Goal: Transaction & Acquisition: Purchase product/service

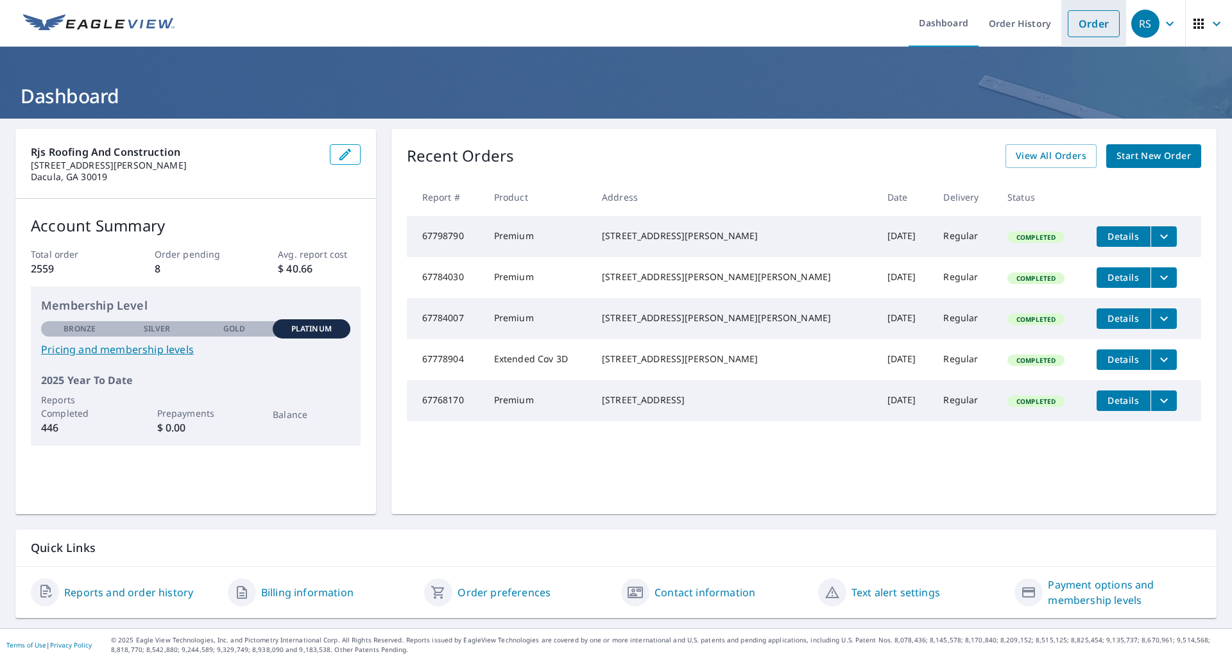
click at [1075, 21] on link "Order" at bounding box center [1094, 23] width 52 height 27
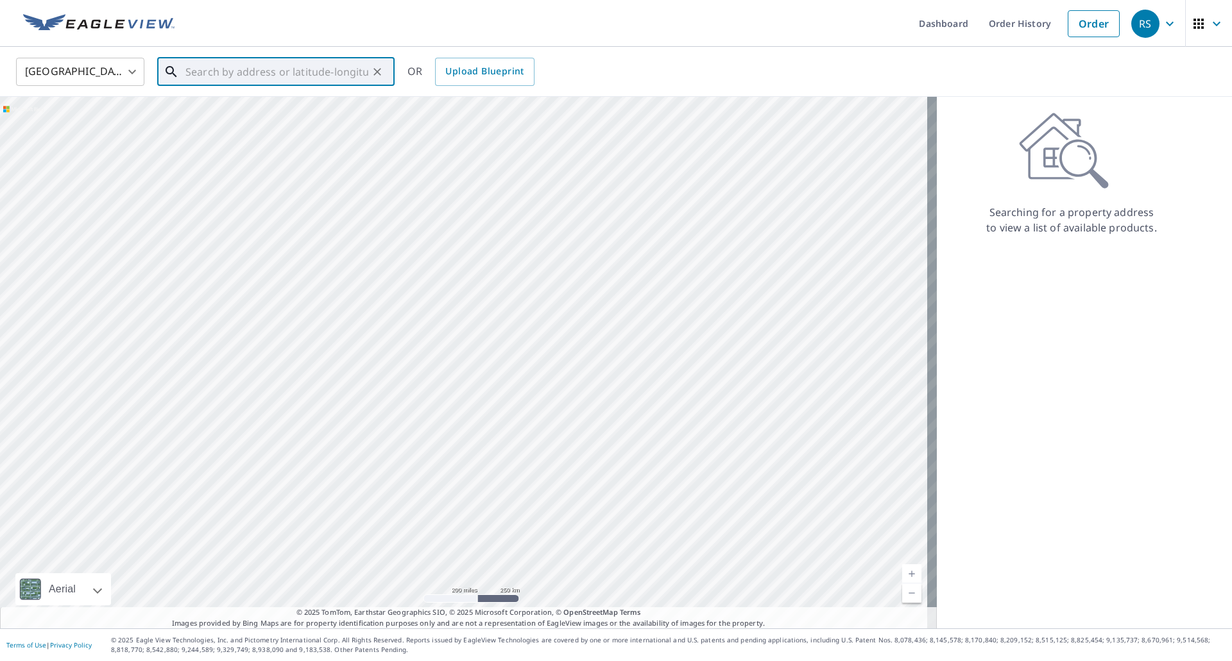
paste input "[STREET_ADDRESS][PERSON_NAME]"
click at [239, 109] on span "[STREET_ADDRESS]" at bounding box center [283, 108] width 201 height 15
type input "[STREET_ADDRESS][PERSON_NAME]"
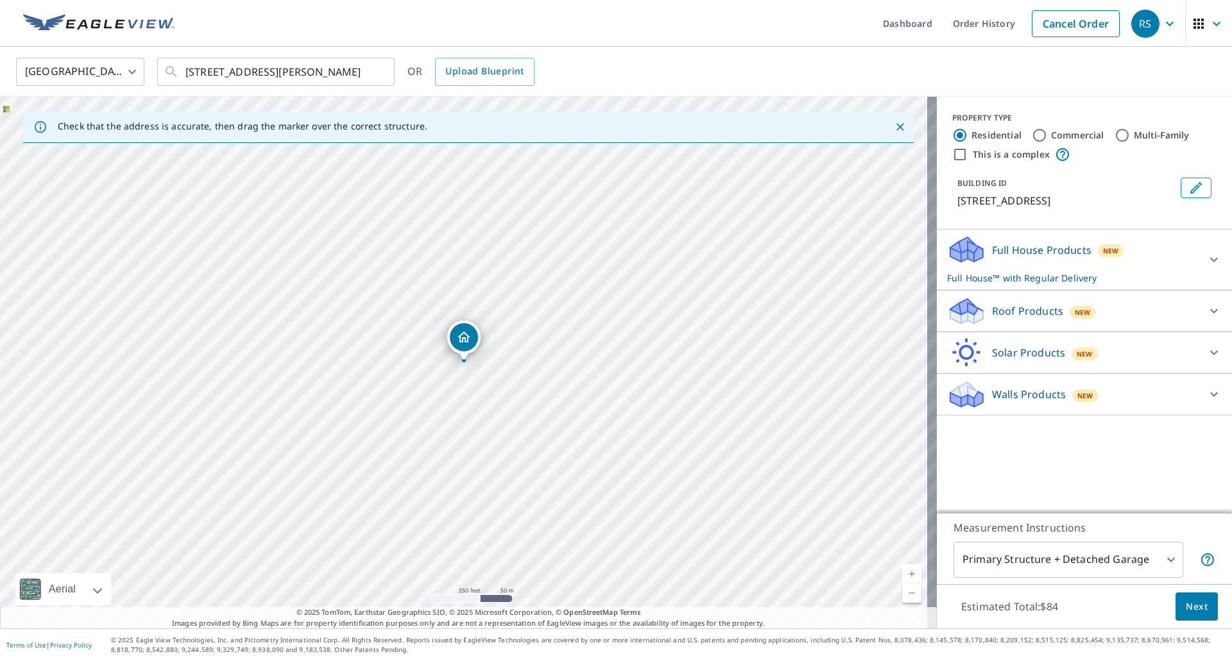
click at [1009, 314] on p "Roof Products" at bounding box center [1027, 310] width 71 height 15
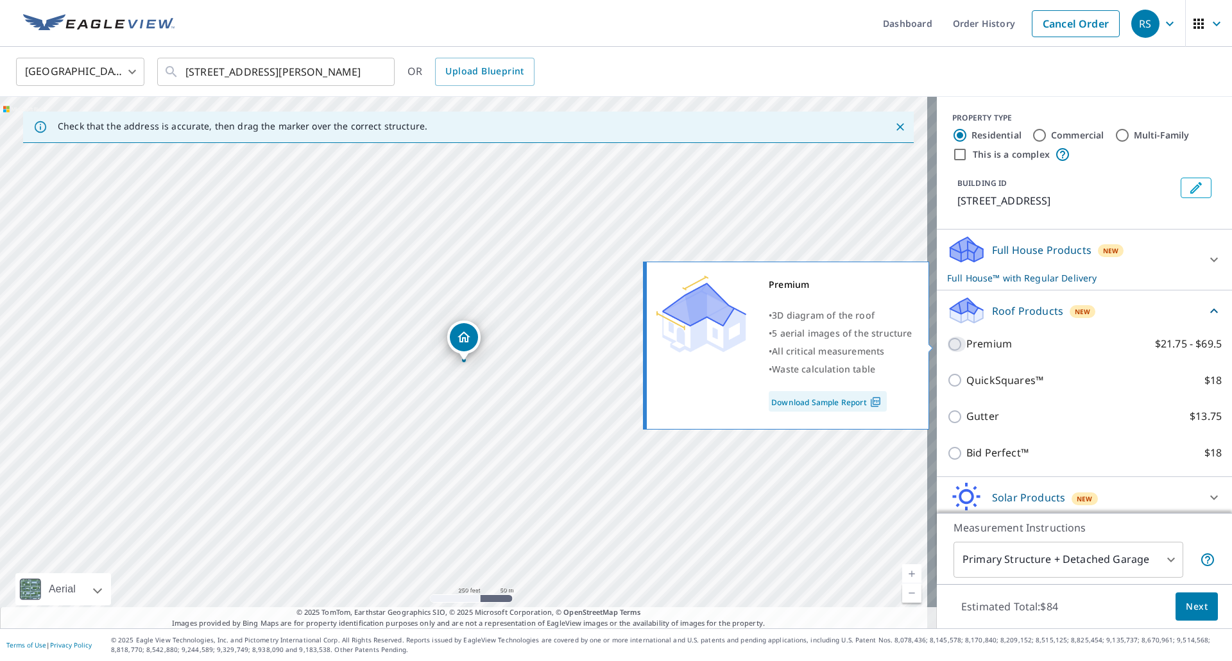
click at [947, 342] on input "Premium $21.75 - $69.5" at bounding box center [956, 344] width 19 height 15
checkbox input "true"
checkbox input "false"
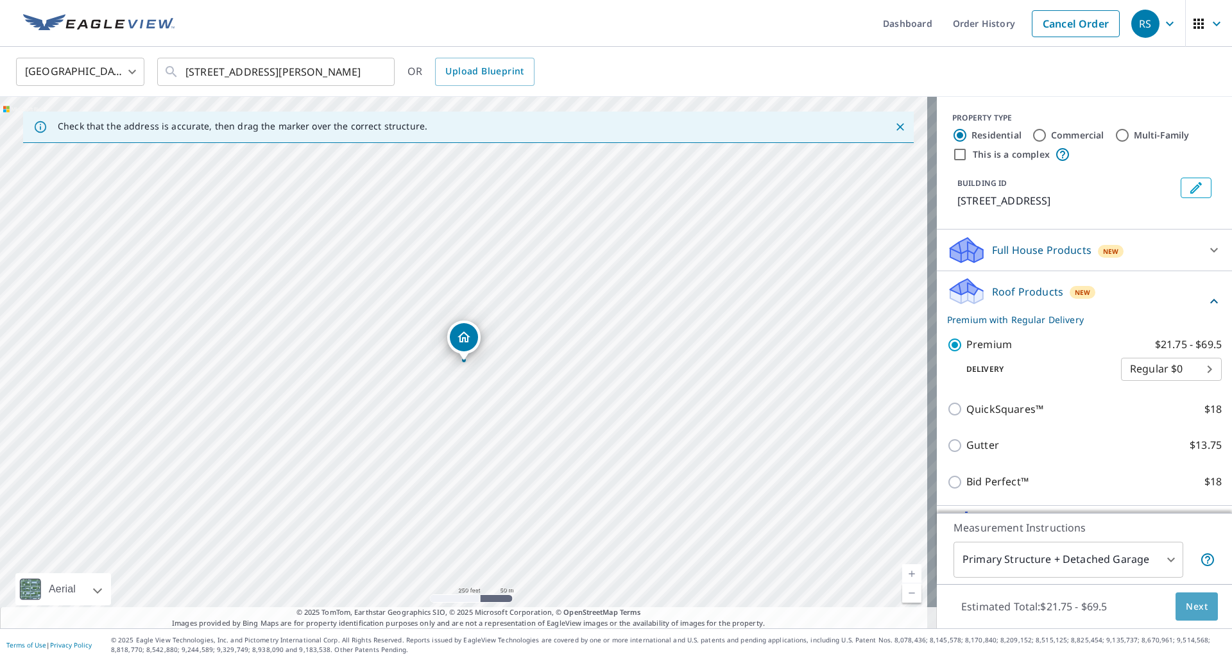
click at [1194, 609] on span "Next" at bounding box center [1197, 607] width 22 height 16
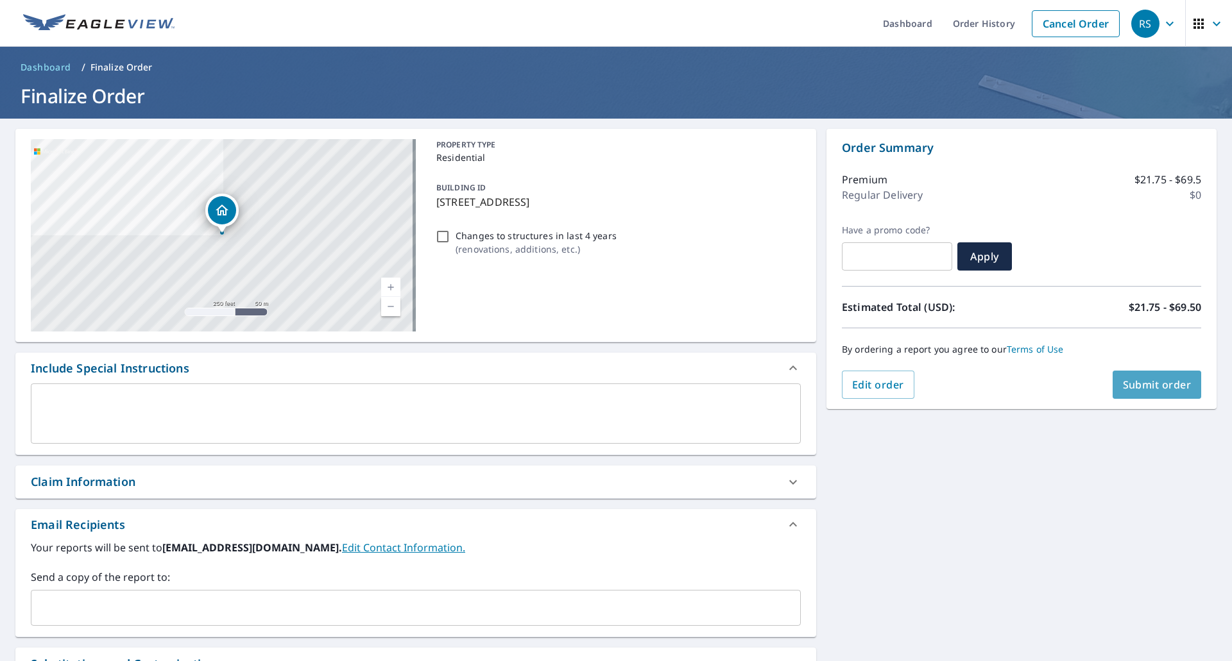
click at [1149, 382] on span "Submit order" at bounding box center [1157, 385] width 69 height 14
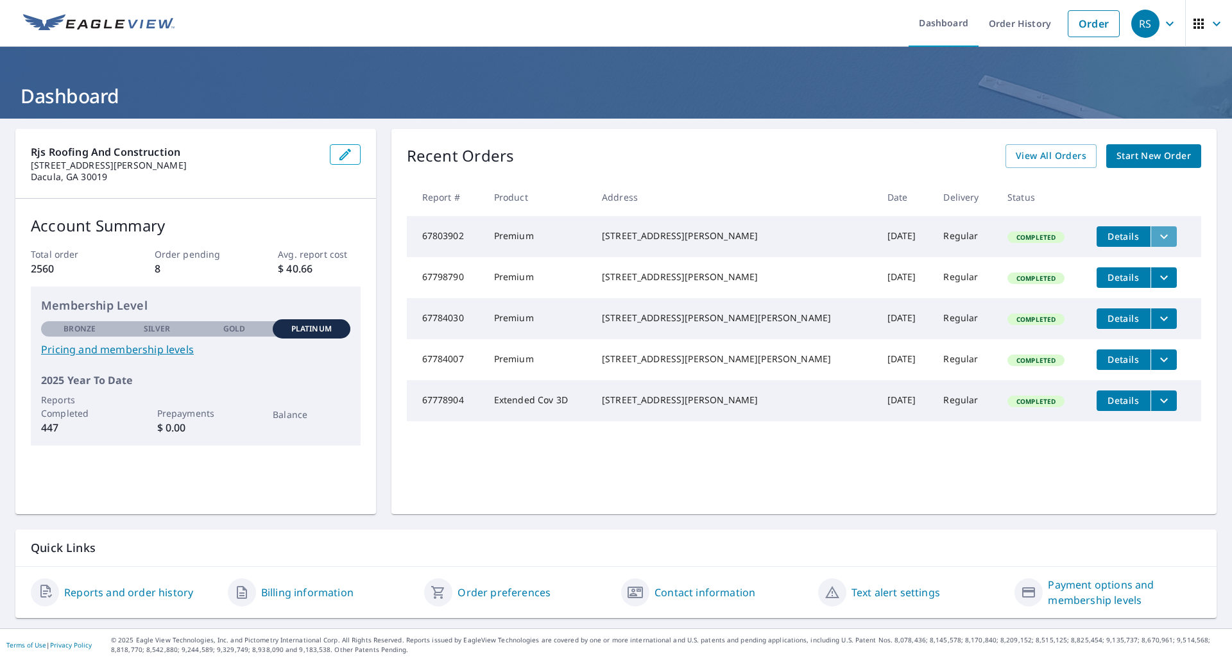
click at [1156, 239] on icon "filesDropdownBtn-67803902" at bounding box center [1163, 236] width 15 height 15
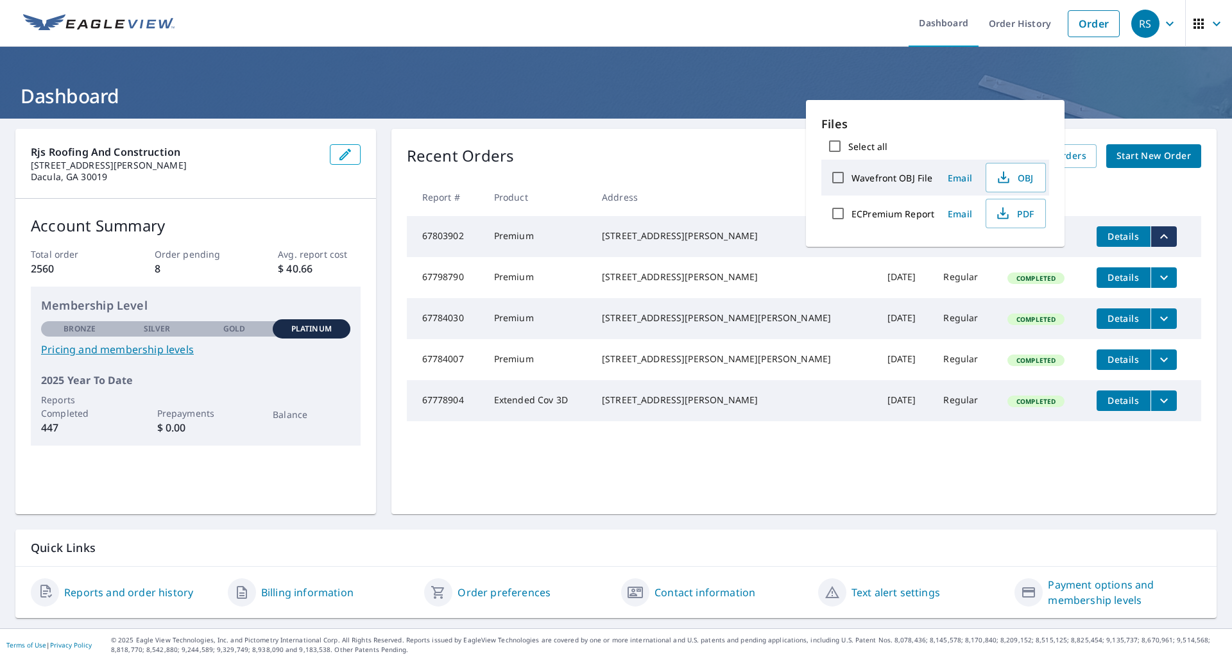
click at [836, 213] on input "ECPremium Report" at bounding box center [837, 213] width 27 height 27
checkbox input "true"
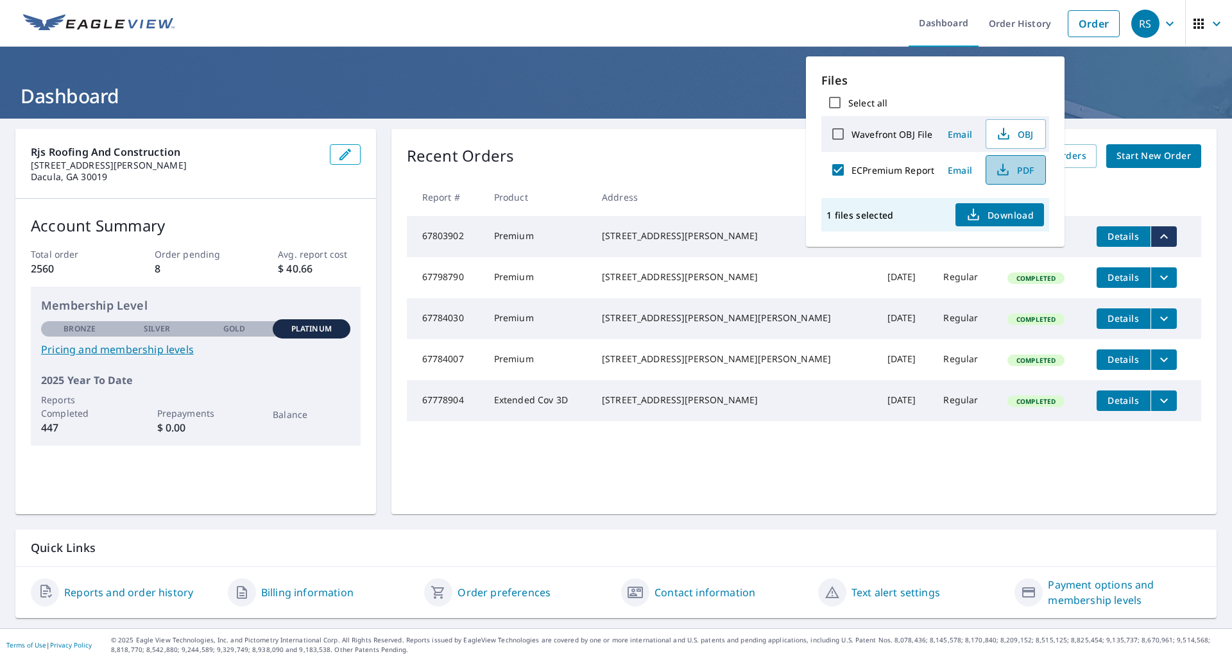
click at [1020, 171] on span "PDF" at bounding box center [1014, 169] width 41 height 15
